Goal: Navigation & Orientation: Find specific page/section

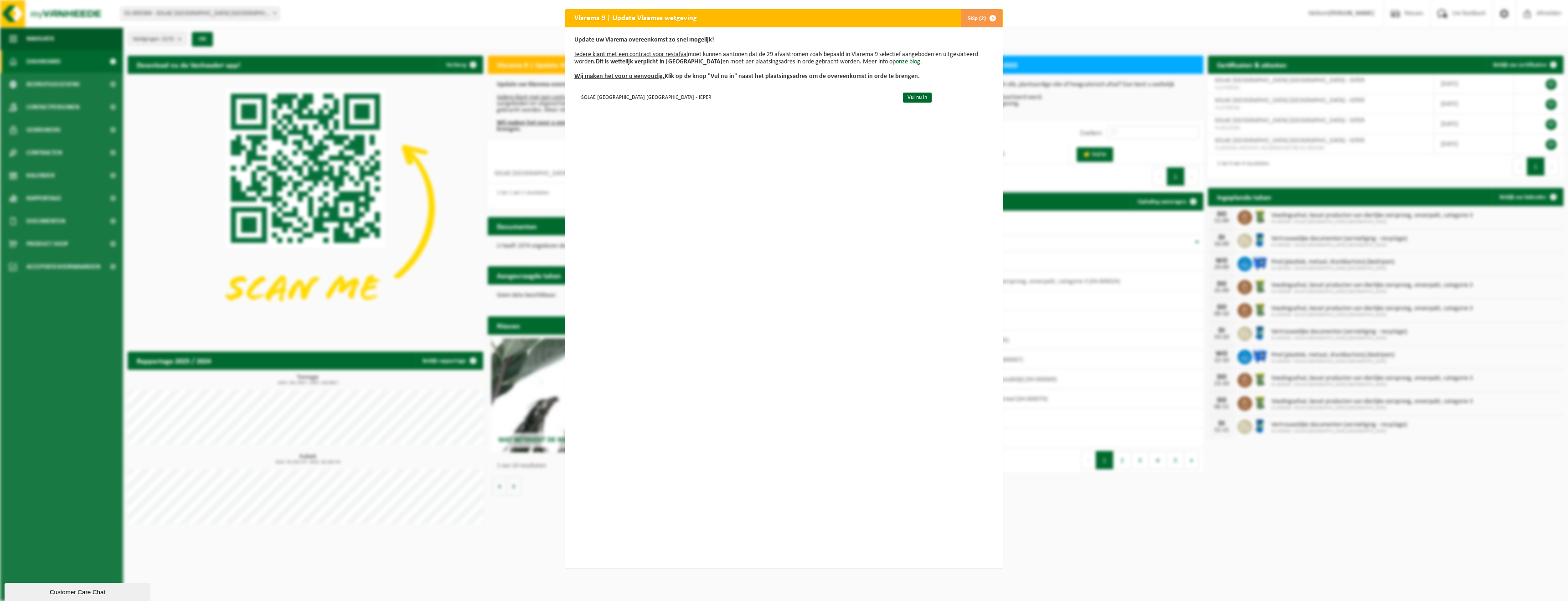
click at [994, 17] on span "button" at bounding box center [993, 18] width 18 height 18
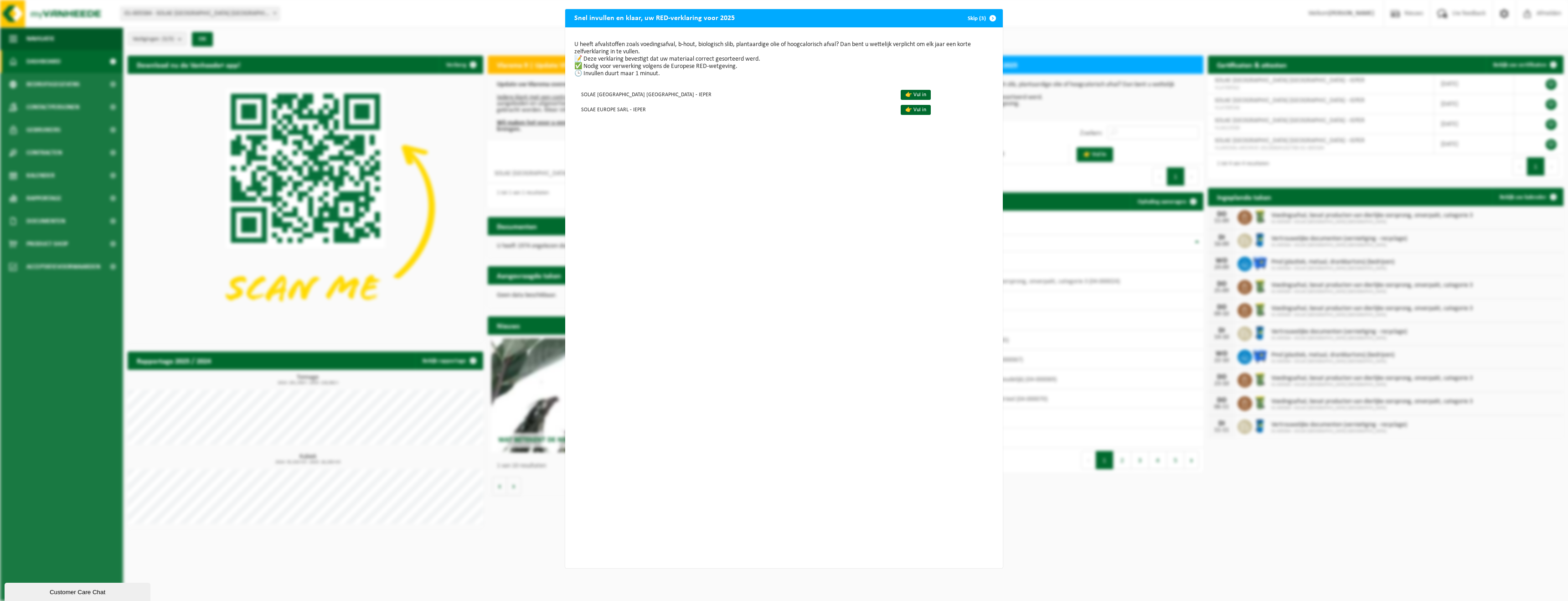
click at [994, 18] on span "button" at bounding box center [993, 18] width 18 height 18
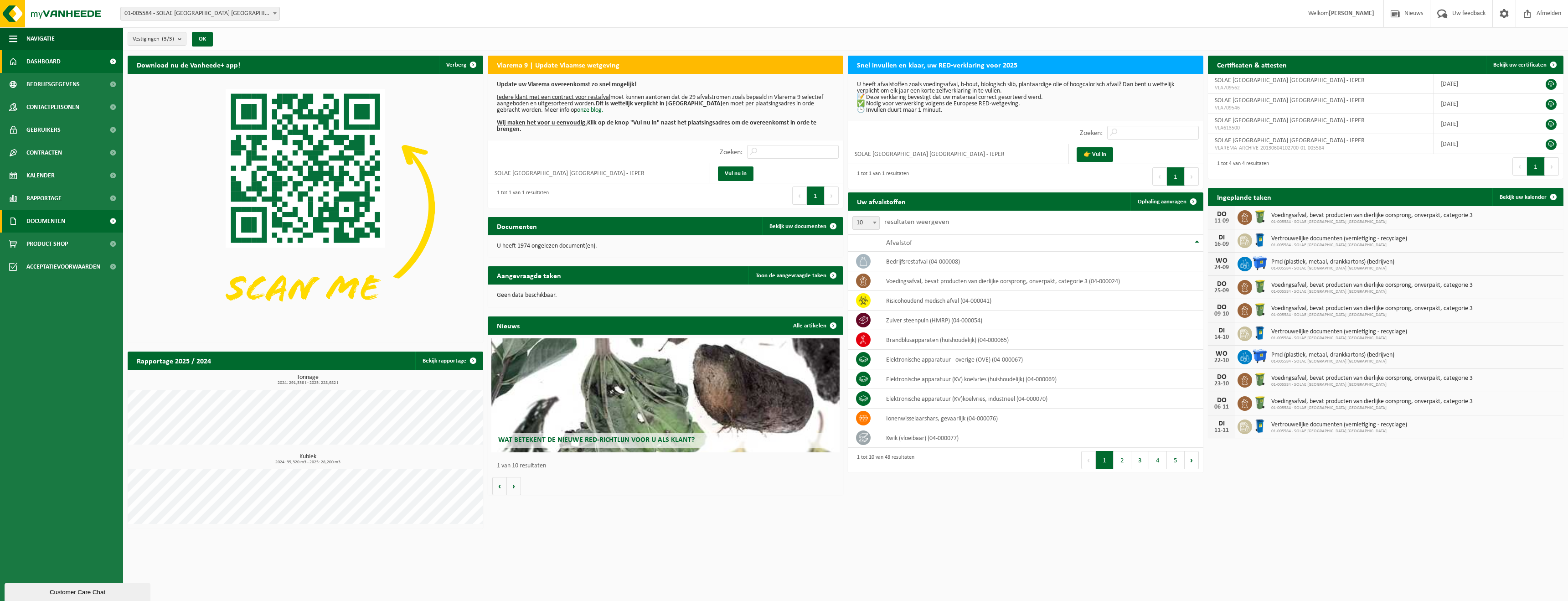
click at [47, 220] on span "Documenten" at bounding box center [46, 220] width 39 height 23
click at [46, 260] on span "Documenten" at bounding box center [44, 264] width 33 height 17
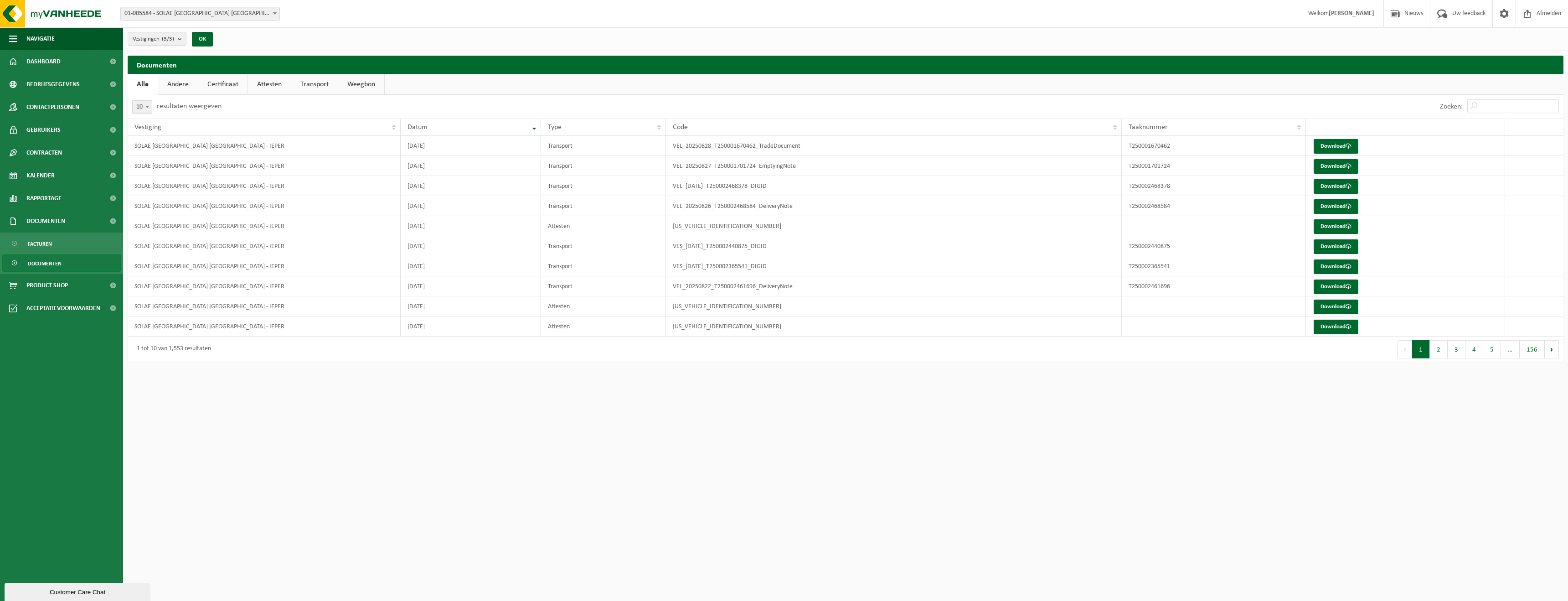
click at [179, 83] on link "Andere" at bounding box center [178, 84] width 40 height 21
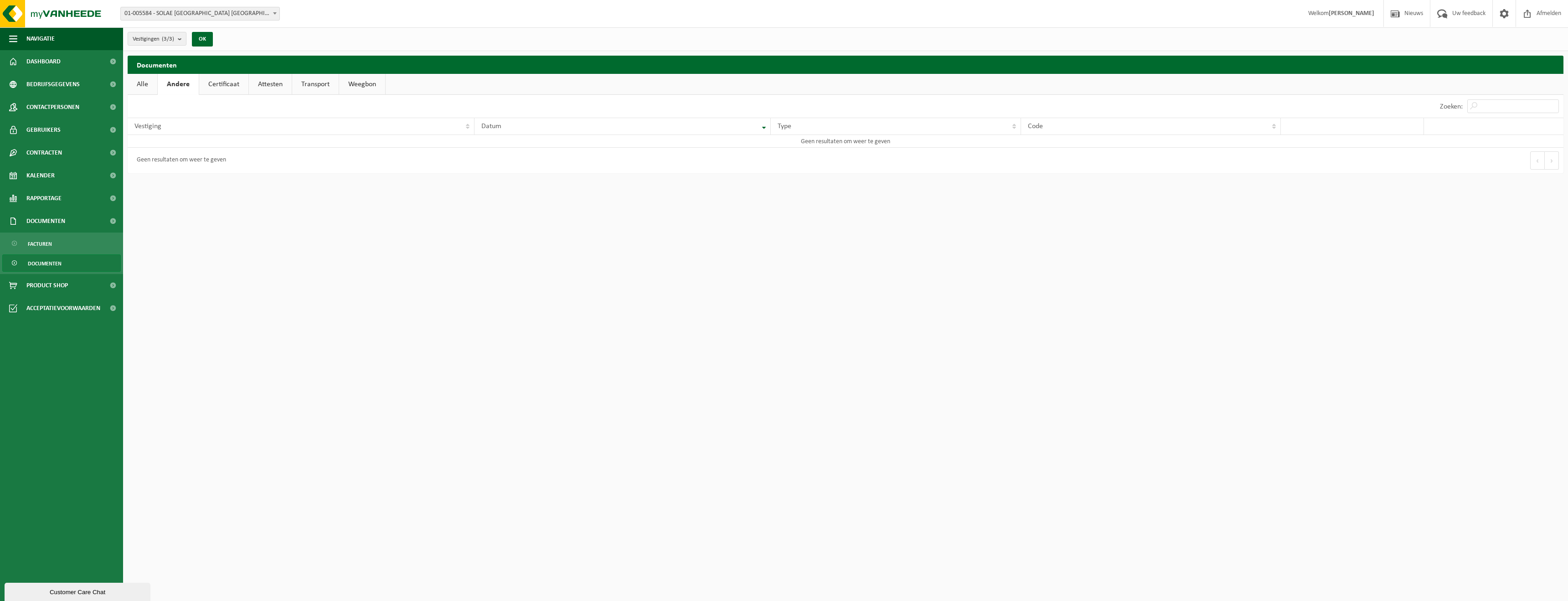
click at [209, 83] on link "Certificaat" at bounding box center [223, 84] width 49 height 21
click at [266, 83] on link "Attesten" at bounding box center [269, 84] width 43 height 21
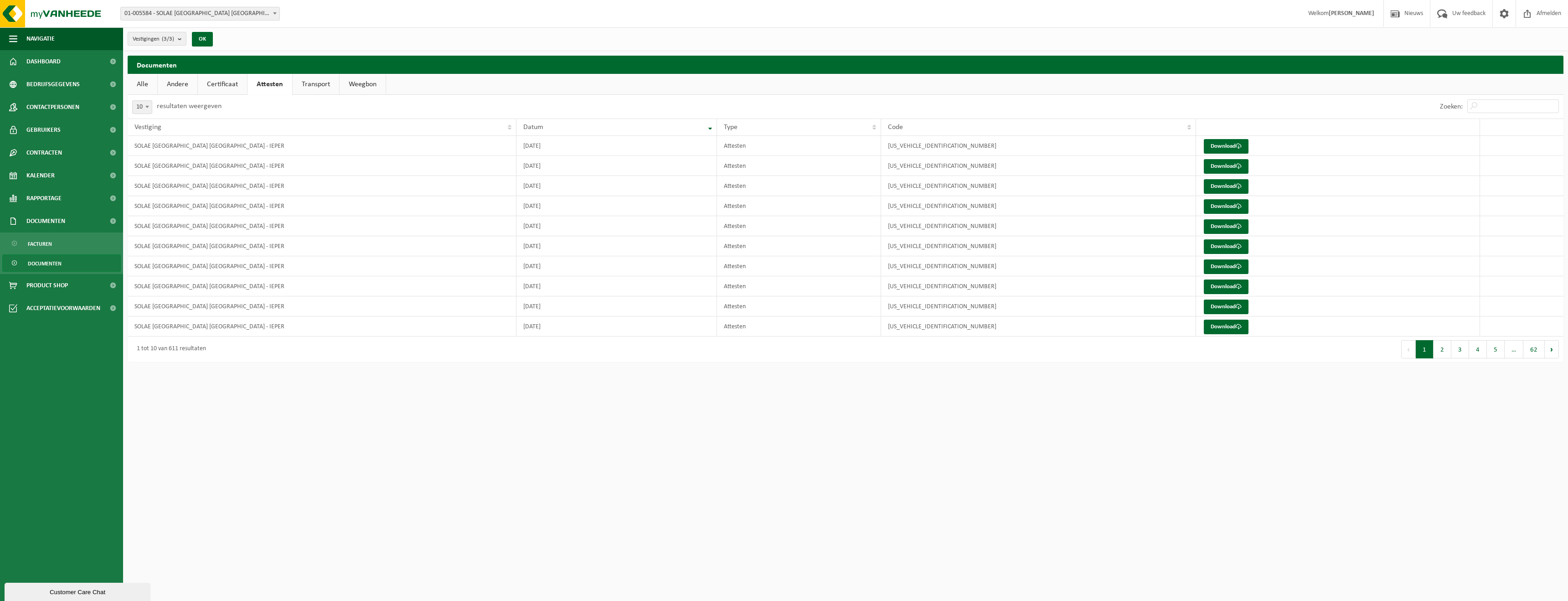
click at [314, 85] on link "Transport" at bounding box center [316, 84] width 46 height 21
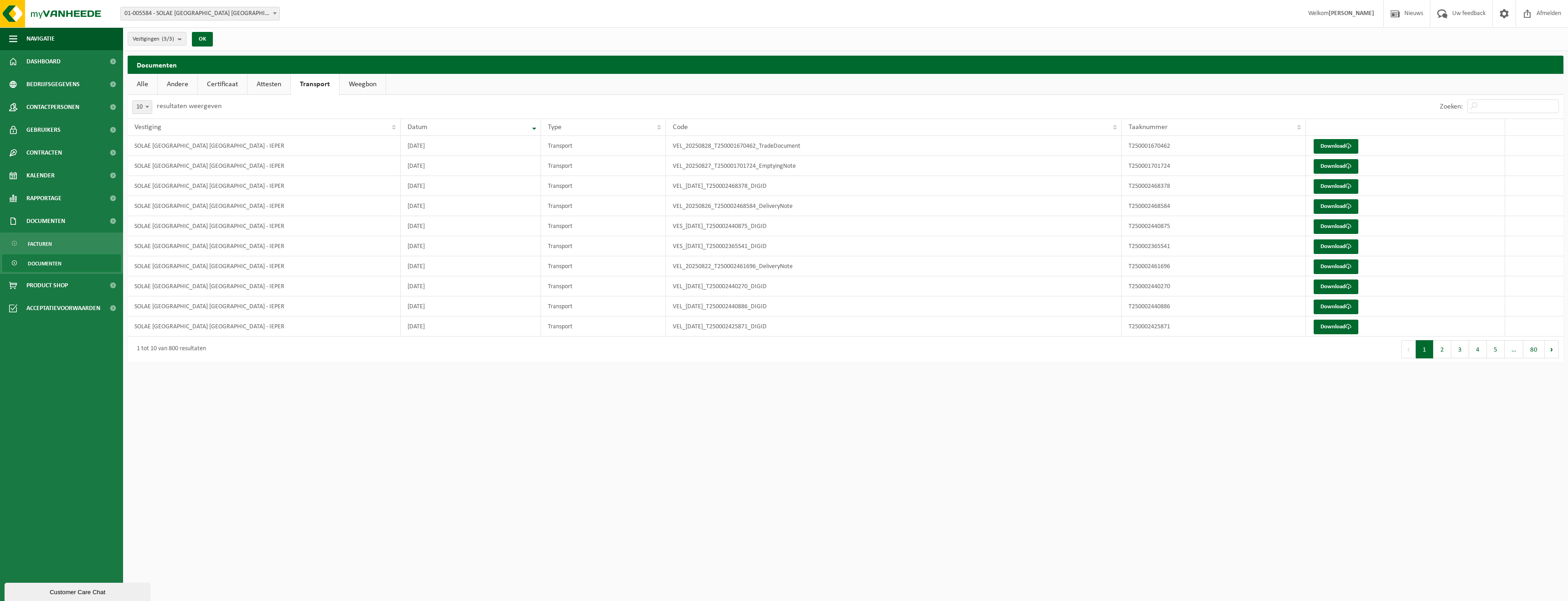
click at [216, 83] on link "Certificaat" at bounding box center [222, 84] width 49 height 21
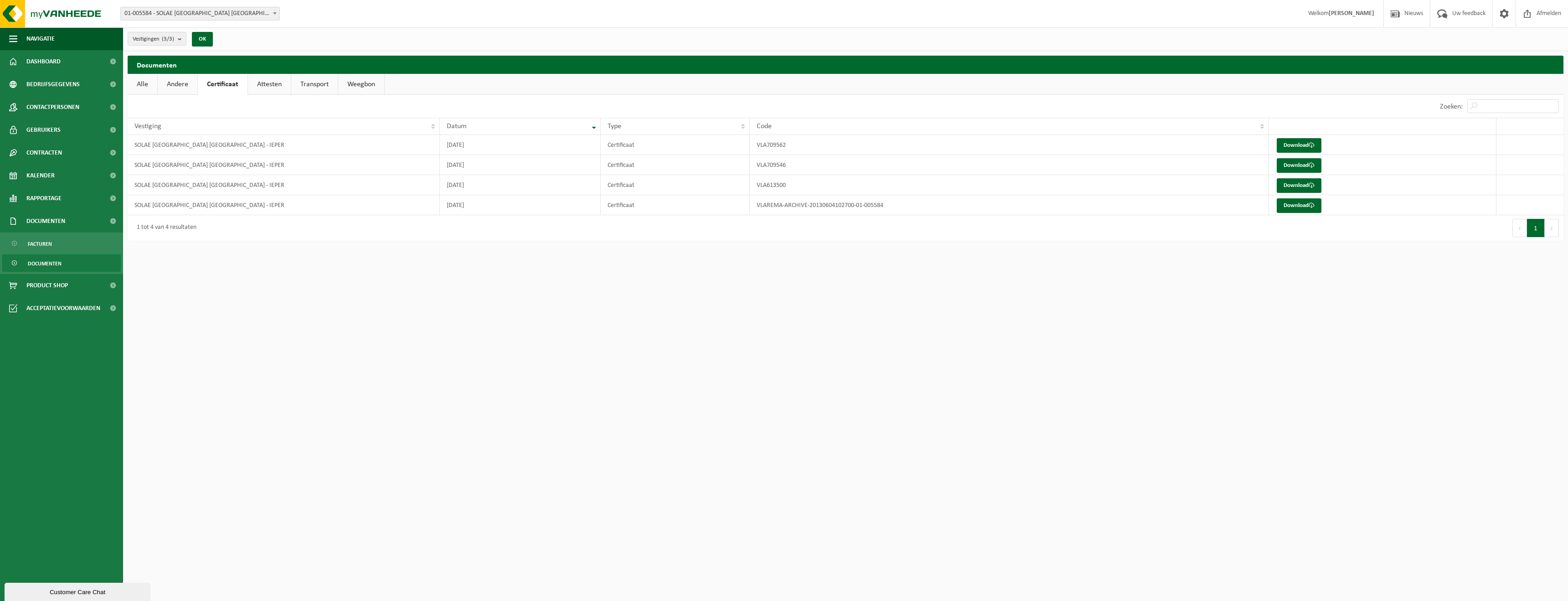
click at [273, 83] on link "Attesten" at bounding box center [269, 84] width 43 height 21
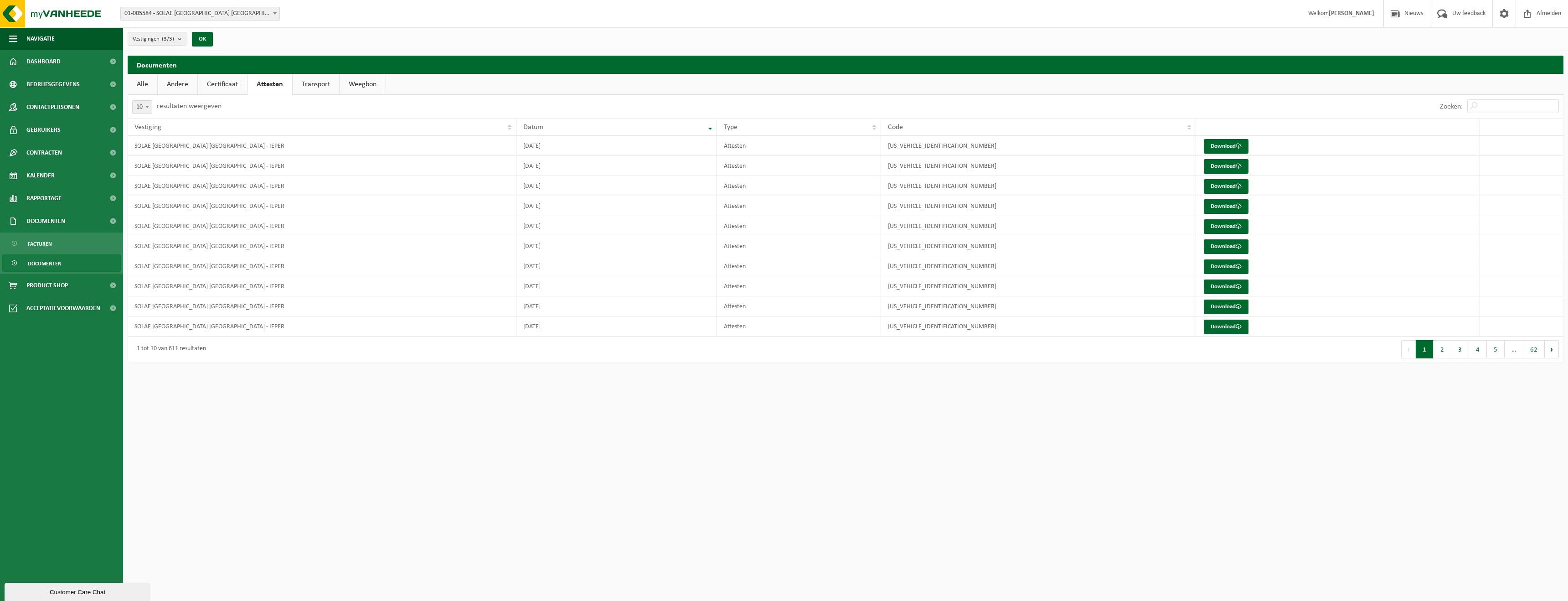
click at [313, 83] on link "Transport" at bounding box center [316, 84] width 46 height 21
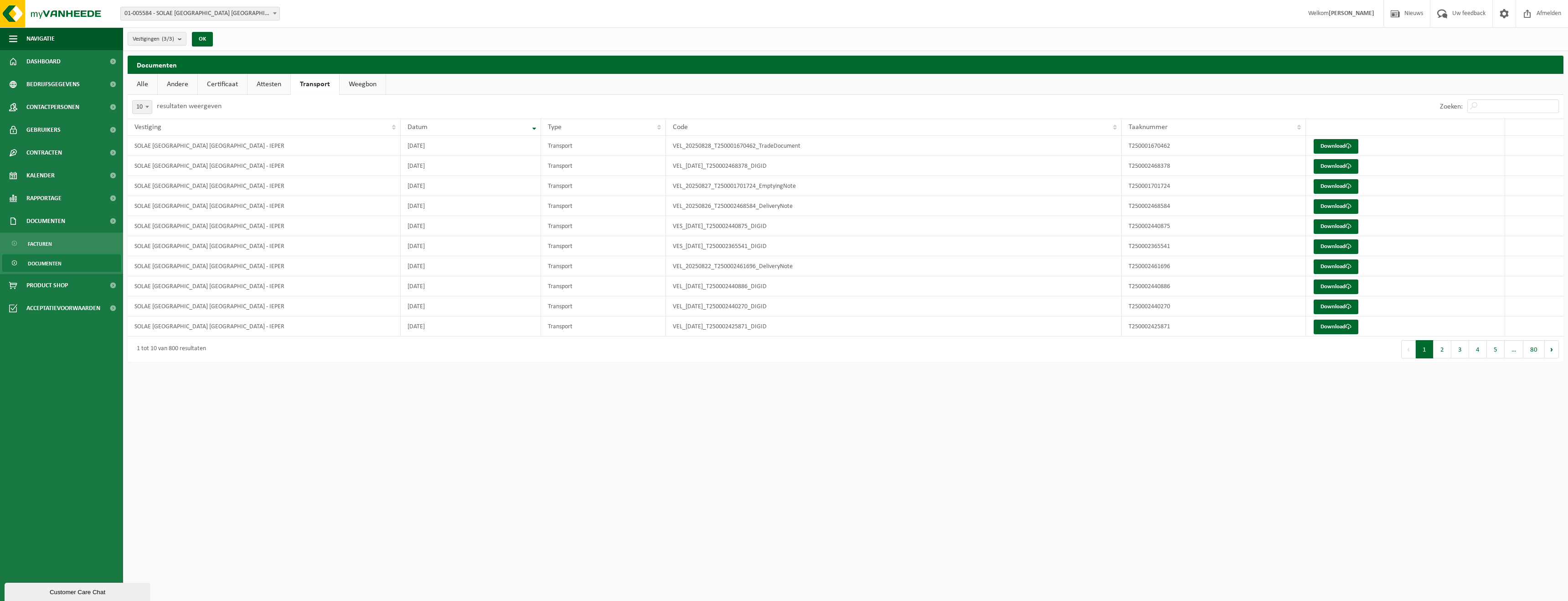
click at [354, 84] on link "Weegbon" at bounding box center [363, 84] width 46 height 21
click at [150, 82] on link "Alle" at bounding box center [142, 84] width 30 height 21
click at [55, 198] on span "Rapportage" at bounding box center [44, 198] width 35 height 23
click at [58, 219] on span "In grafiekvorm" at bounding box center [48, 221] width 41 height 17
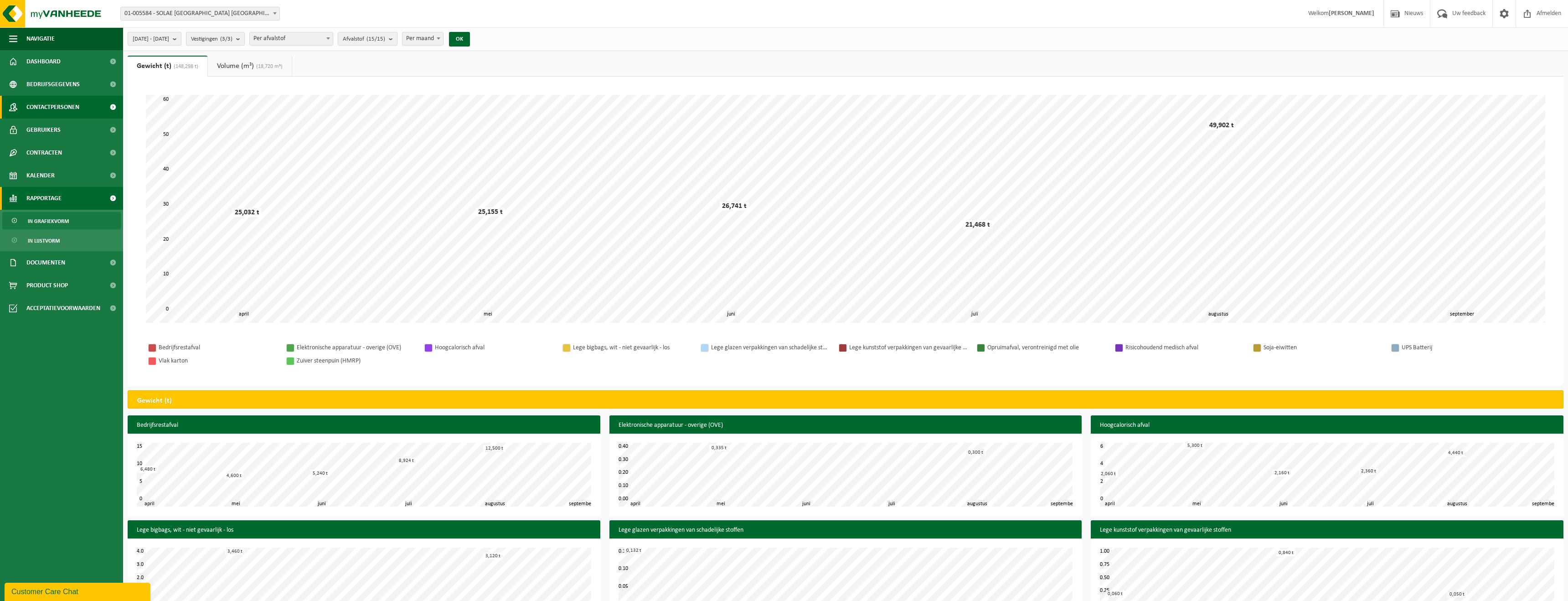
click at [65, 111] on span "Contactpersonen" at bounding box center [52, 107] width 53 height 23
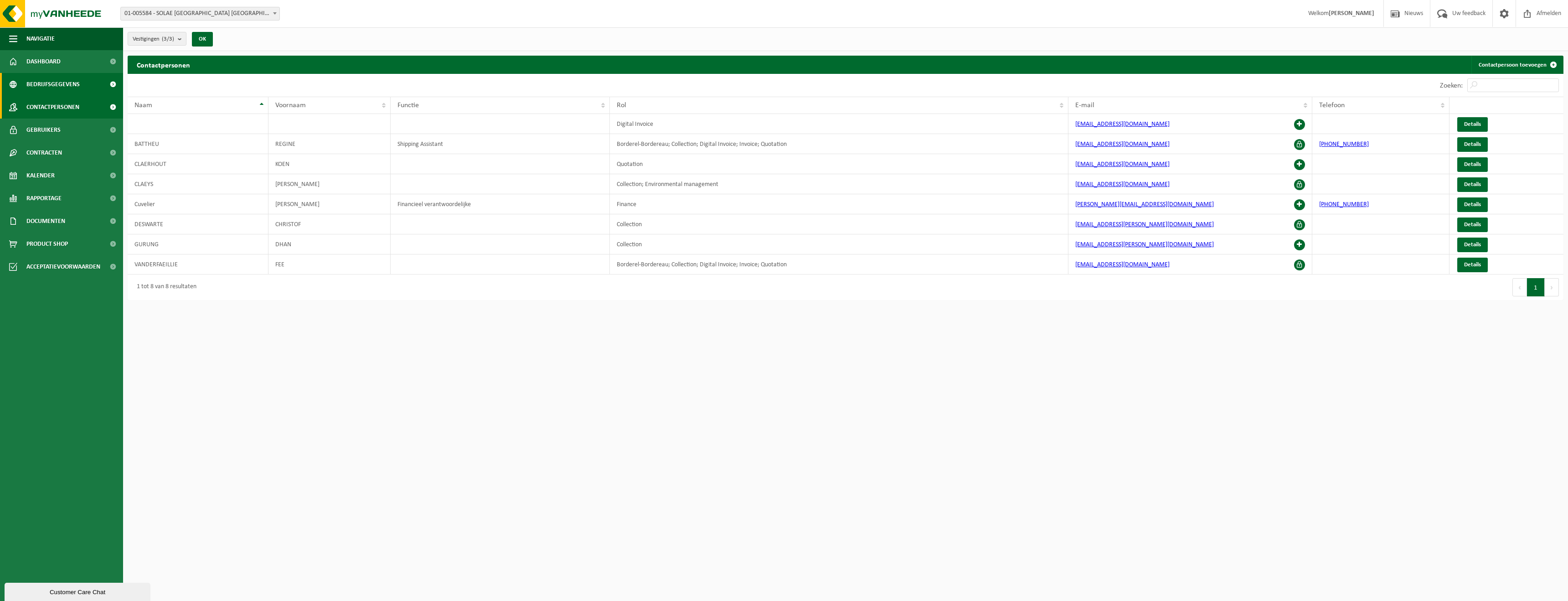
click at [61, 87] on span "Bedrijfsgegevens" at bounding box center [53, 84] width 54 height 23
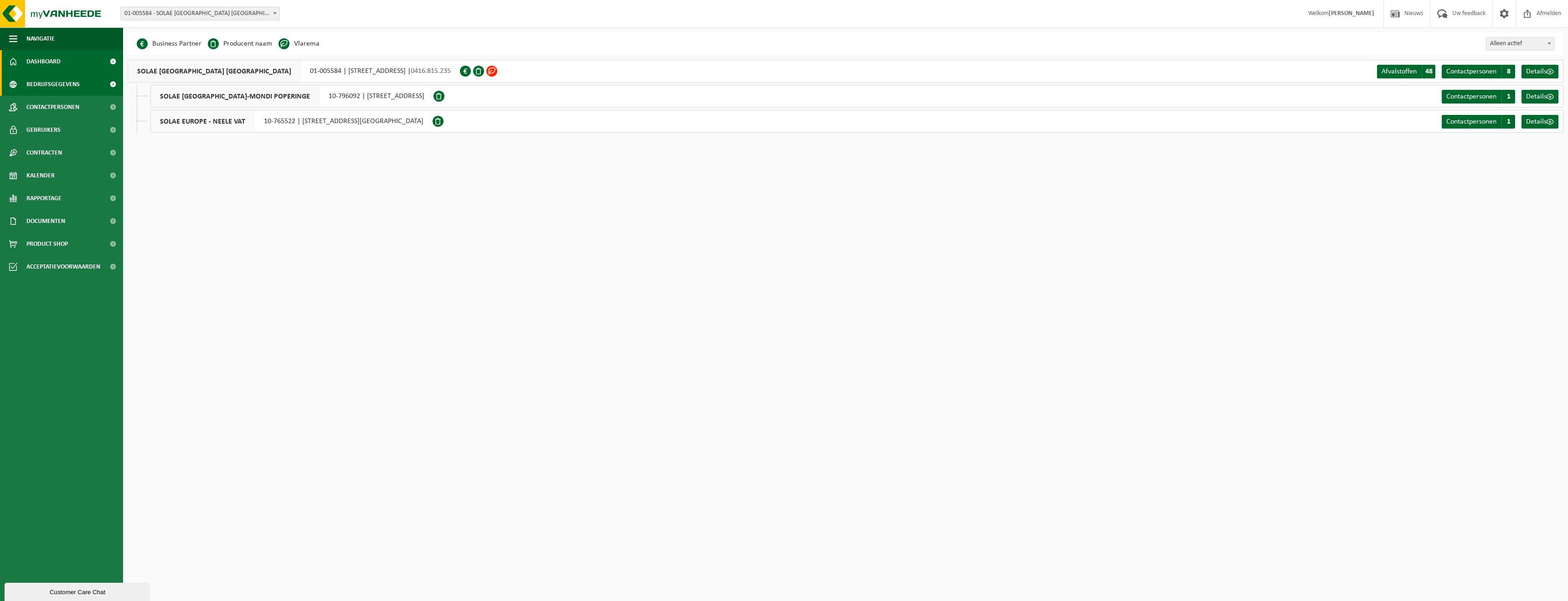
click at [54, 61] on span "Dashboard" at bounding box center [43, 61] width 34 height 23
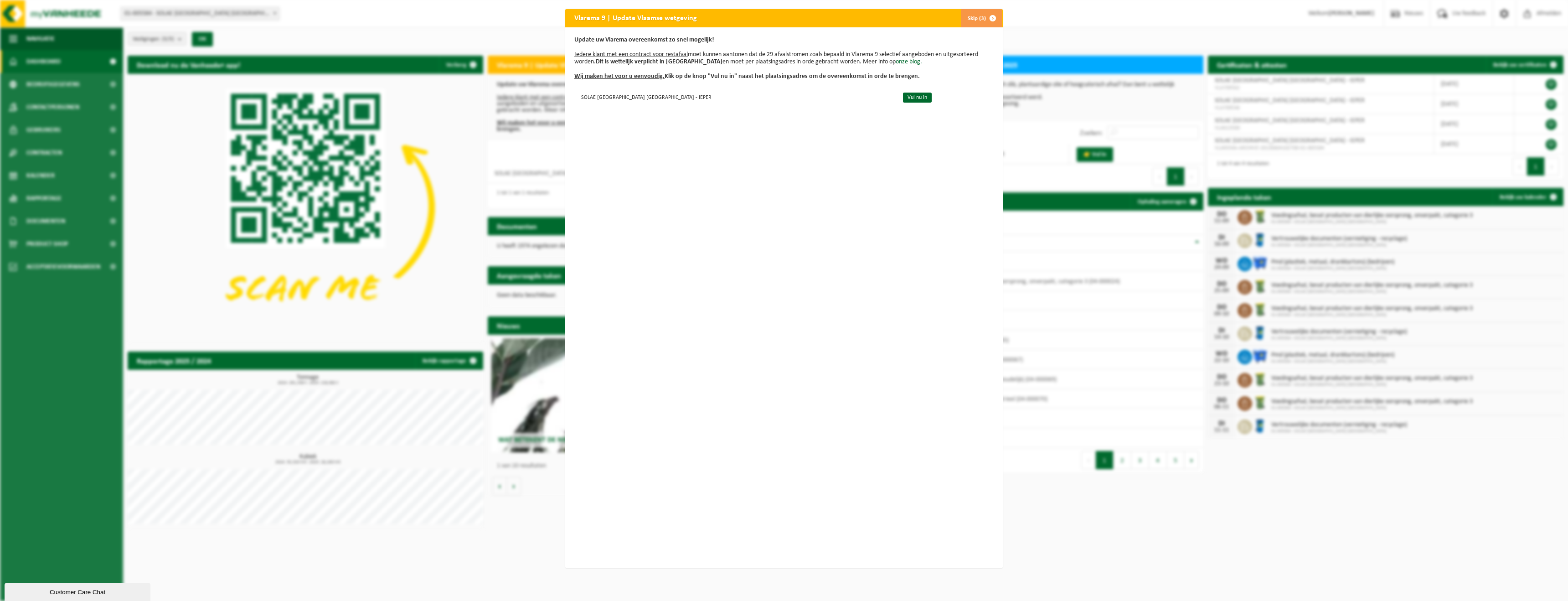
click at [992, 17] on span "button" at bounding box center [993, 18] width 18 height 18
